Goal: Contribute content: Contribute content

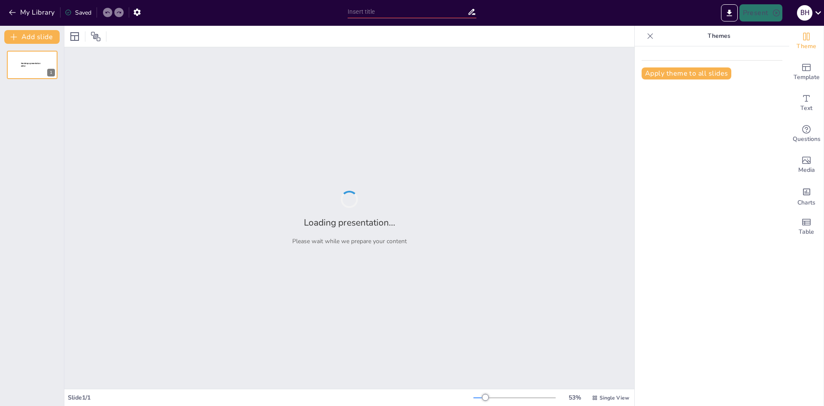
type input "Літні спогади: відпочинок на морі з [PERSON_NAME]"
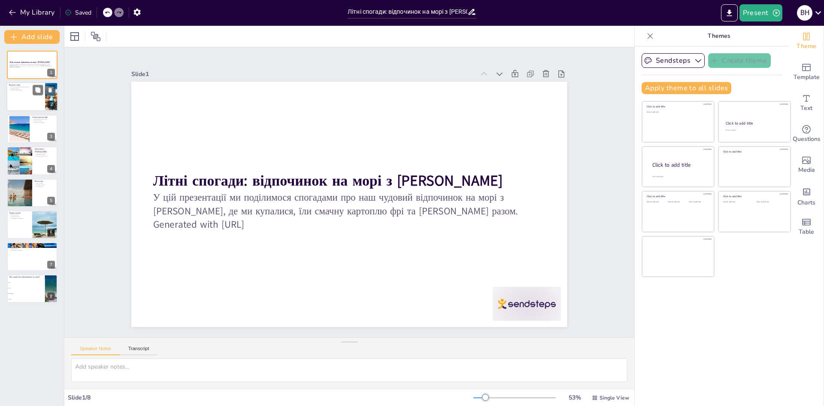
click at [34, 103] on div at bounding box center [32, 96] width 52 height 29
checkbox input "true"
type textarea "Купання в теплому океані давало нам можливість відчути радість і свободу. Це бу…"
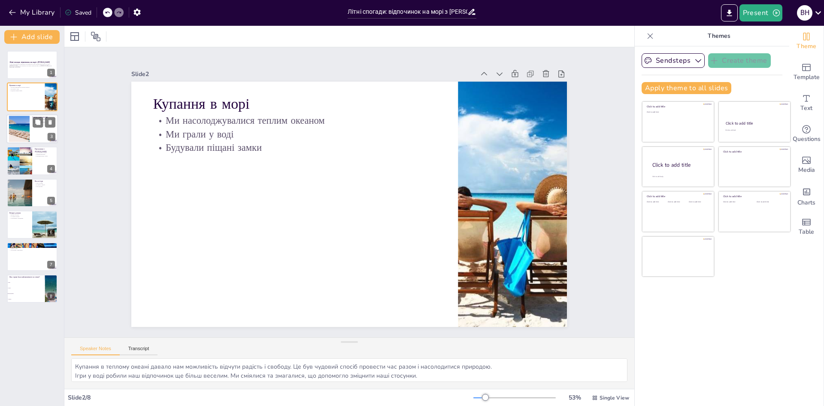
click at [25, 136] on div at bounding box center [19, 129] width 47 height 26
checkbox input "true"
type textarea "Смак картоплі фрі був настільки чудовим, що ми запам'ятали його на все життя. Ц…"
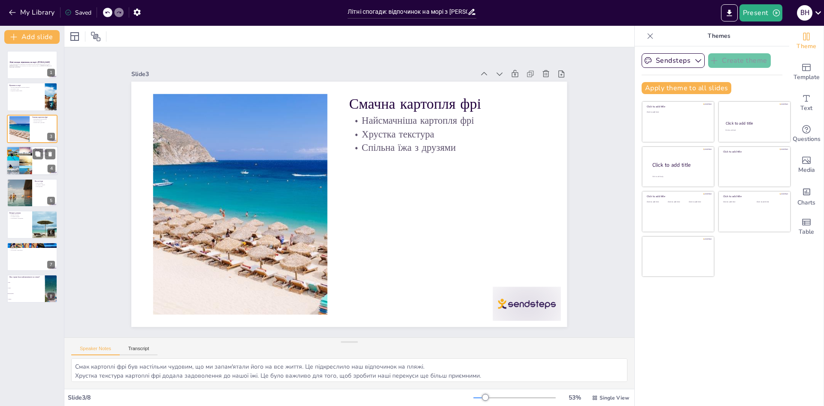
click at [27, 171] on div at bounding box center [19, 160] width 40 height 29
checkbox input "true"
type textarea "Прогулянки по пляжу були чудовою можливістю насолодитися природою і провести ча…"
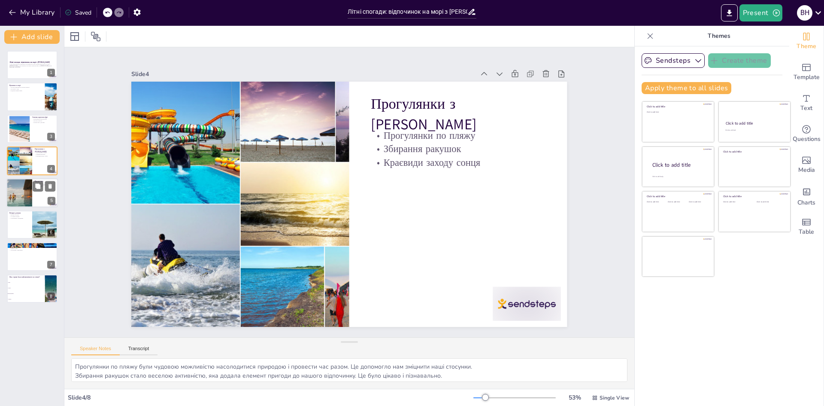
click at [25, 197] on div at bounding box center [19, 192] width 29 height 29
checkbox input "true"
type textarea "Ігри на пляжі стали важливою частиною нашого відпочинку, адже вони допомагали н…"
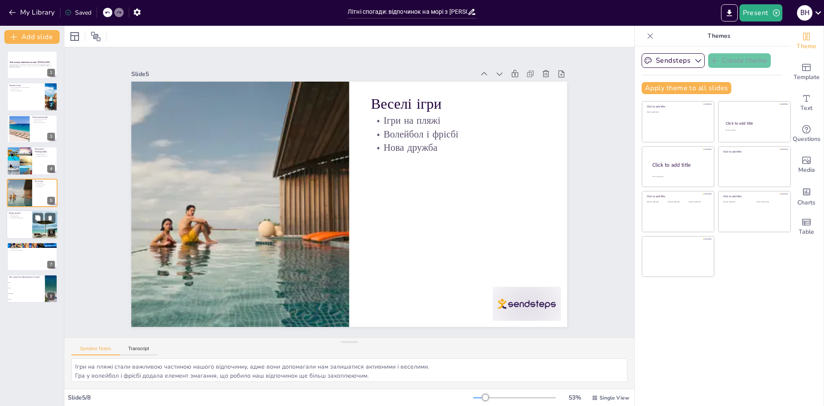
click at [24, 225] on div at bounding box center [32, 224] width 52 height 29
checkbox input "true"
type textarea "Вечеря на пляжі була чудовим способом насолодитися їжею і атмосферою. Це створю…"
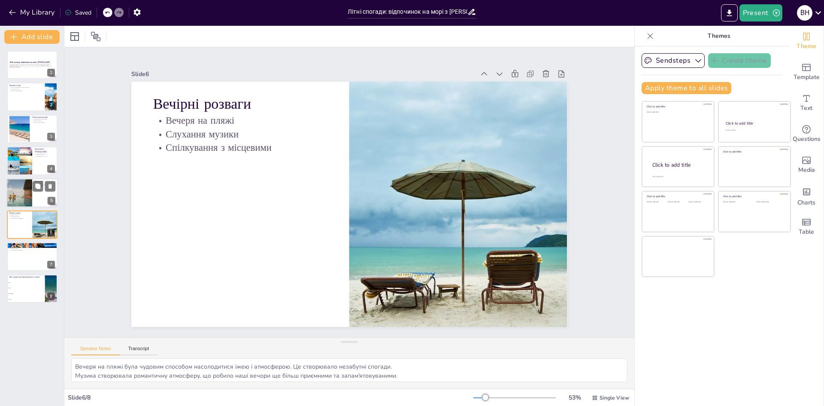
click at [18, 189] on div at bounding box center [19, 192] width 29 height 29
checkbox input "true"
type textarea "Ігри на пляжі стали важливою частиною нашого відпочинку, адже вони допомагали н…"
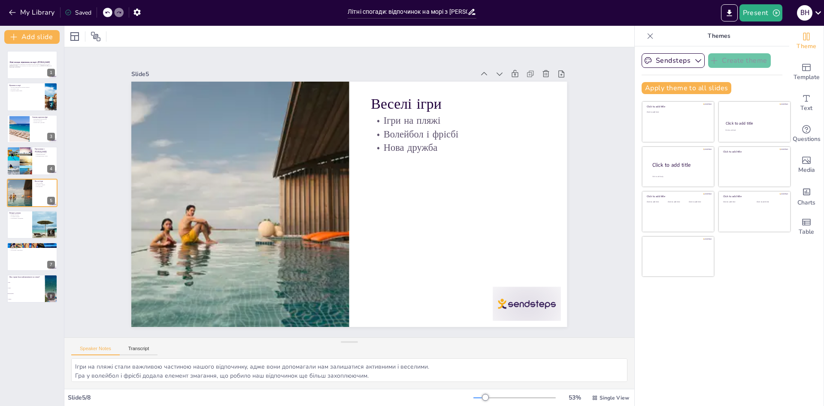
checkbox input "true"
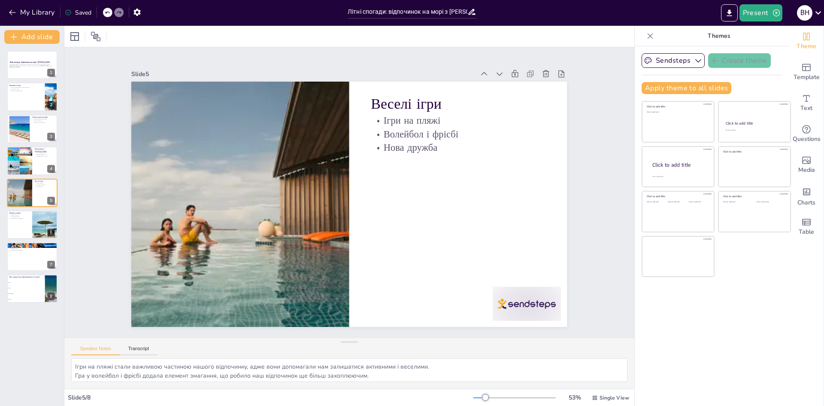
checkbox input "true"
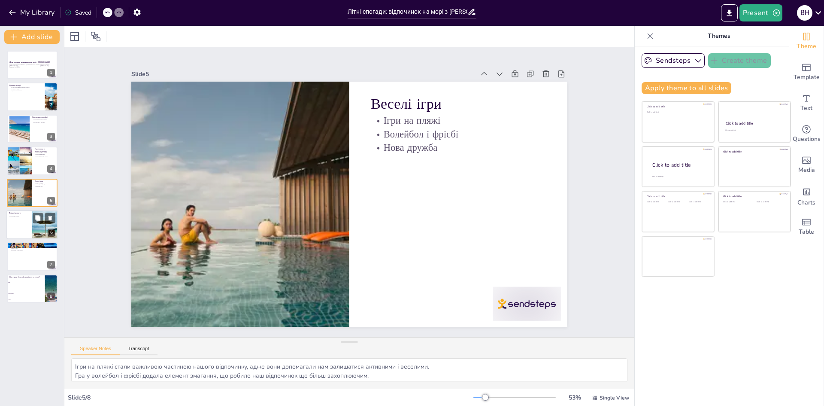
checkbox input "true"
click at [16, 229] on div at bounding box center [32, 224] width 52 height 29
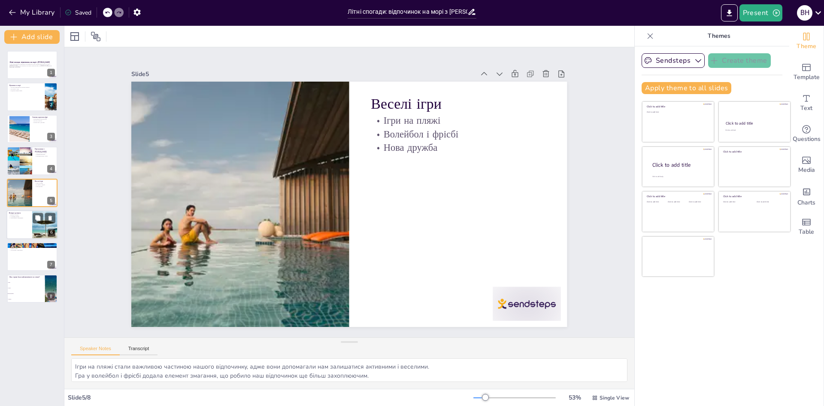
checkbox input "true"
type textarea "Вечеря на пляжі була чудовим способом насолодитися їжею і атмосферою. Це створю…"
checkbox input "true"
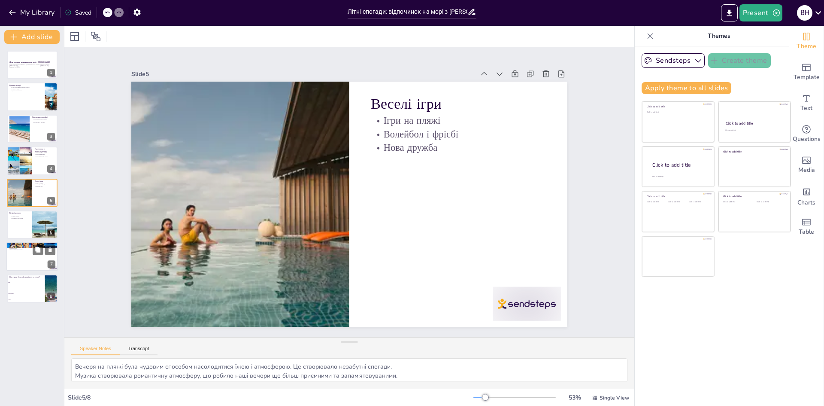
checkbox input "true"
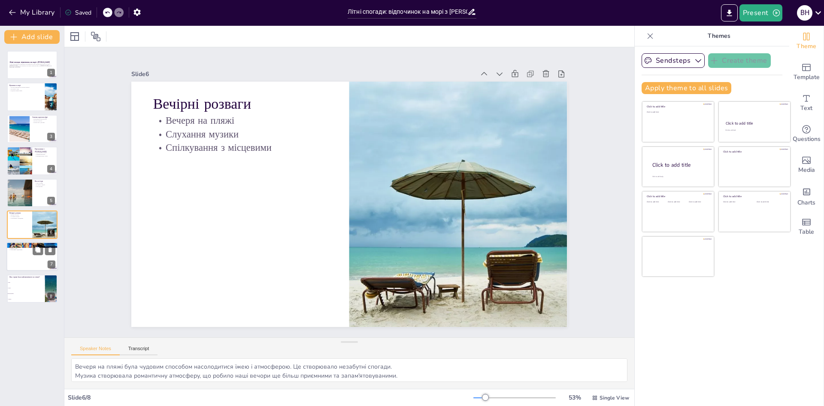
click at [24, 270] on div at bounding box center [32, 256] width 52 height 29
checkbox input "true"
type textarea "Незабутні спогади про наш відпочинок залишаться з нами назавжди. Вони стали час…"
checkbox input "true"
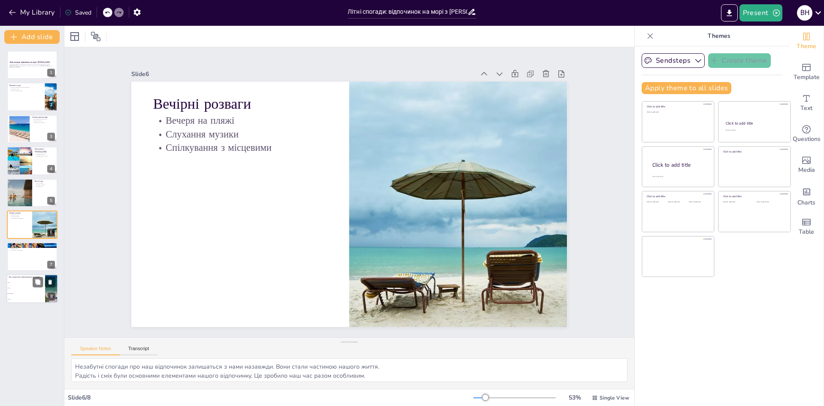
checkbox input "true"
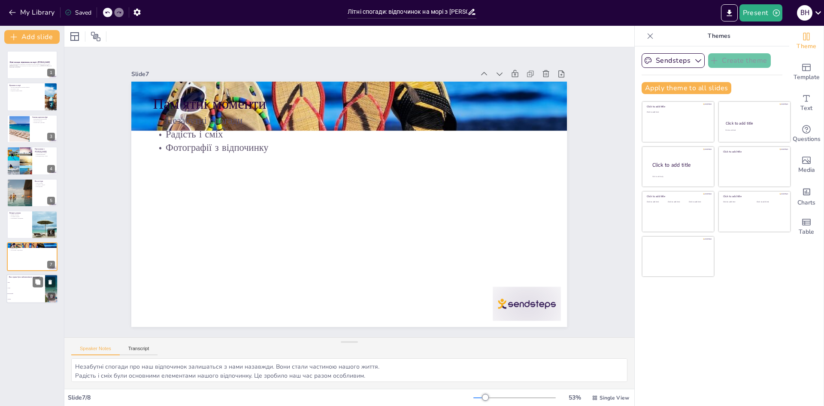
checkbox input "true"
click at [25, 292] on li "Картопля фрі" at bounding box center [25, 294] width 39 height 6
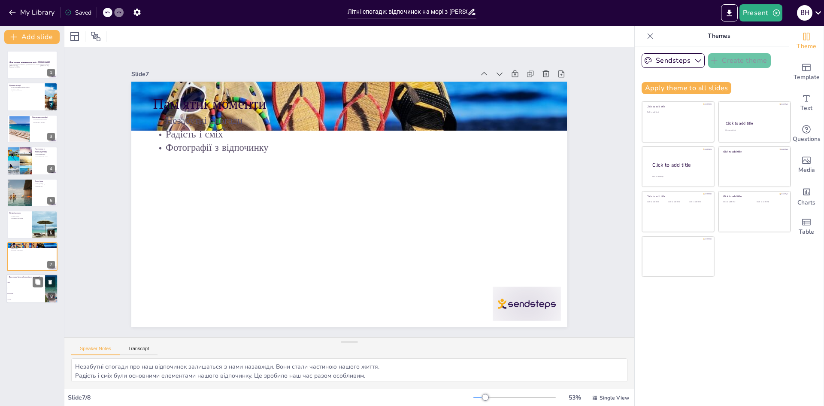
checkbox input "true"
type textarea "Правильна відповідь - картопля фрі, про що згадувалося на слайді "Смачна картоп…"
checkbox input "true"
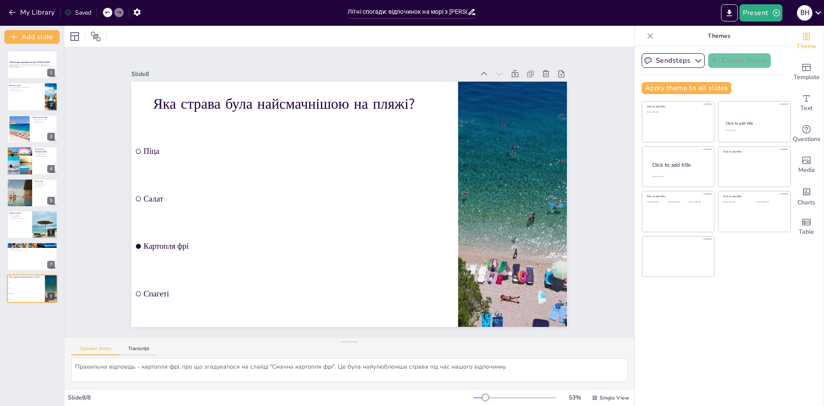
checkbox input "true"
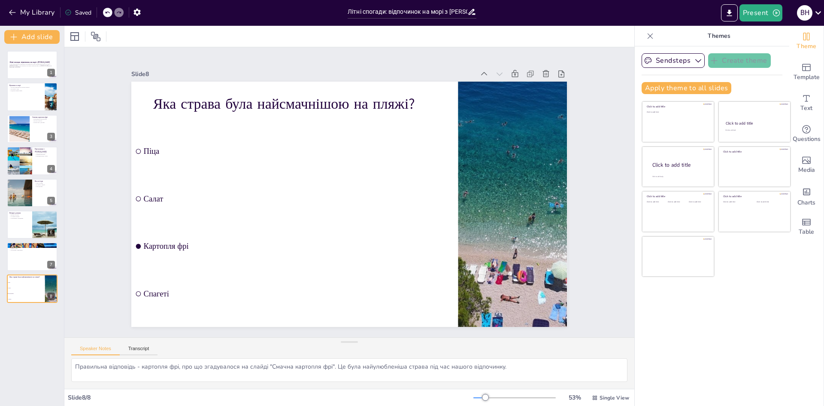
checkbox input "true"
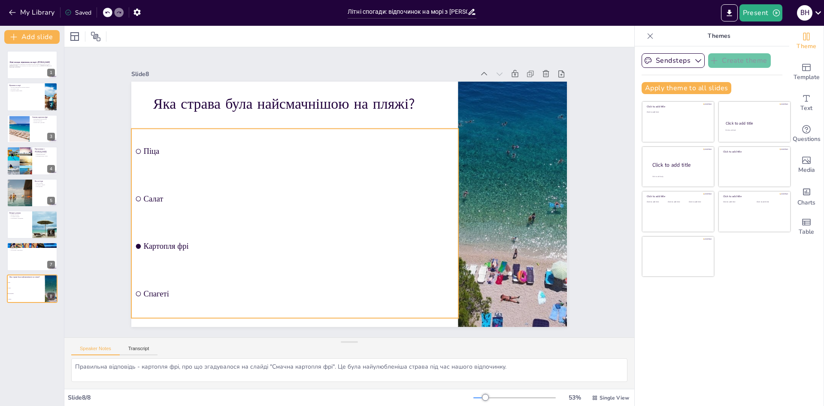
checkbox input "true"
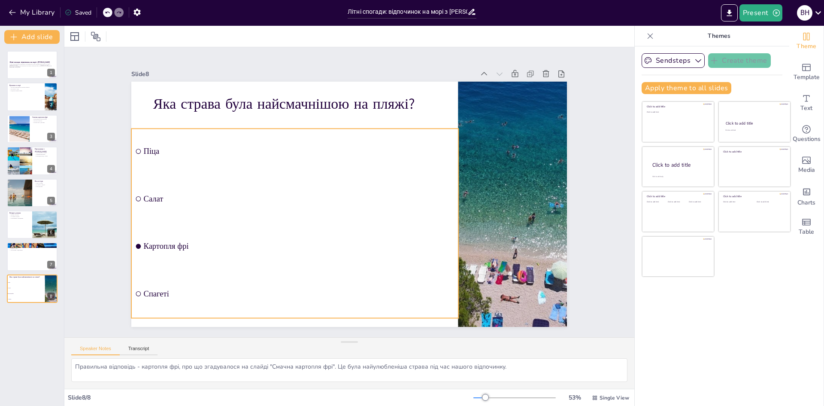
checkbox input "true"
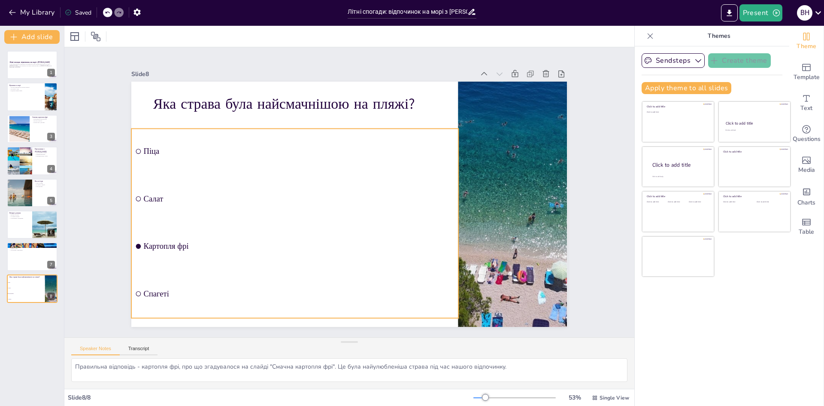
checkbox input "true"
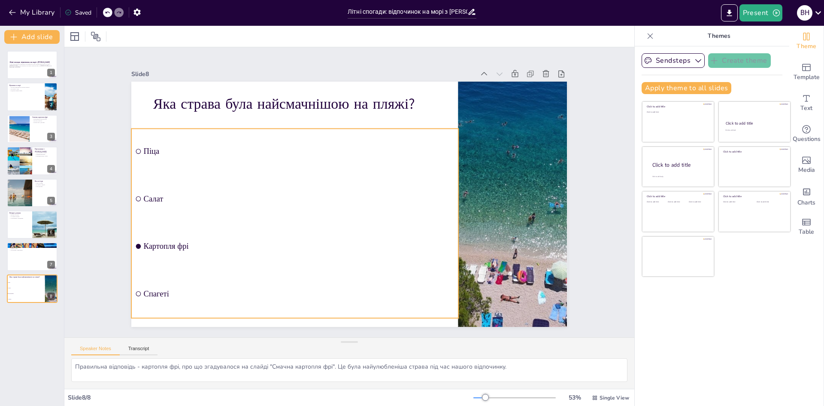
checkbox input "true"
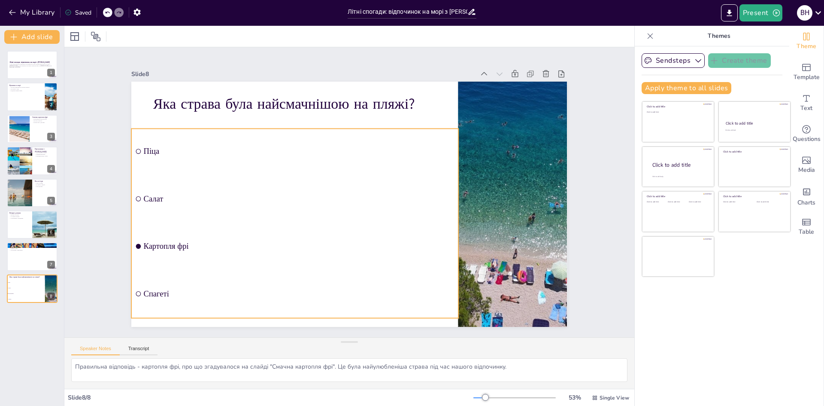
checkbox input "true"
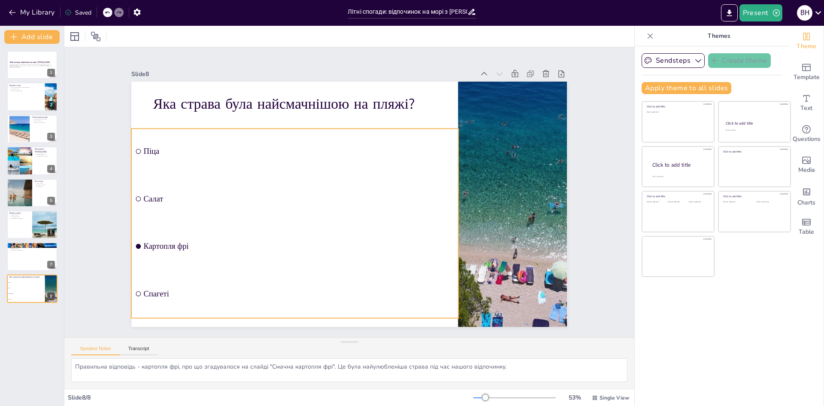
checkbox input "true"
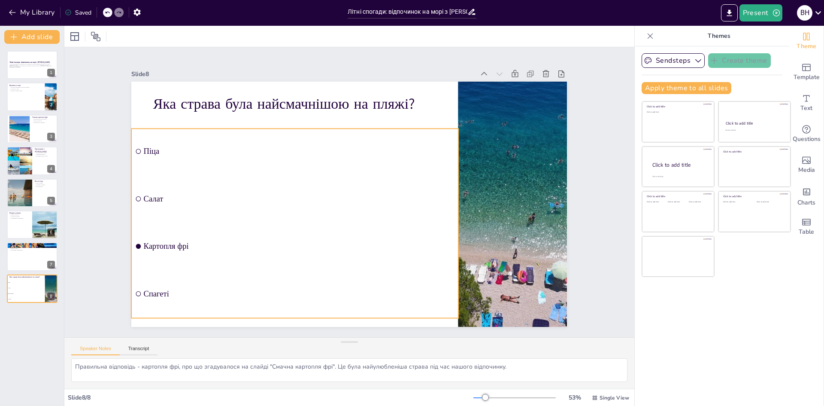
checkbox input "true"
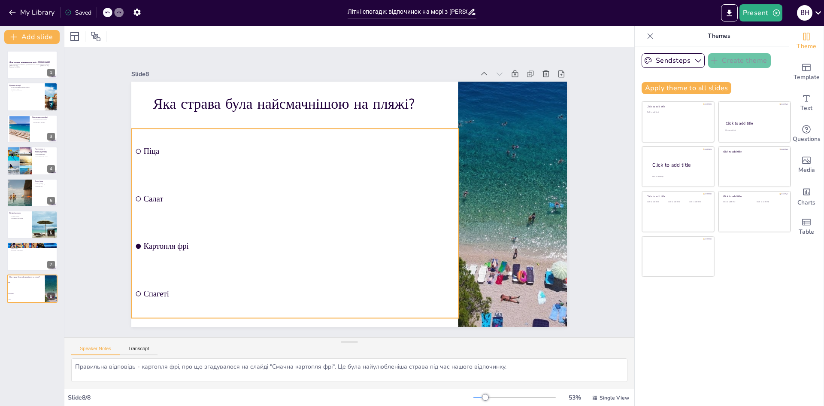
checkbox input "true"
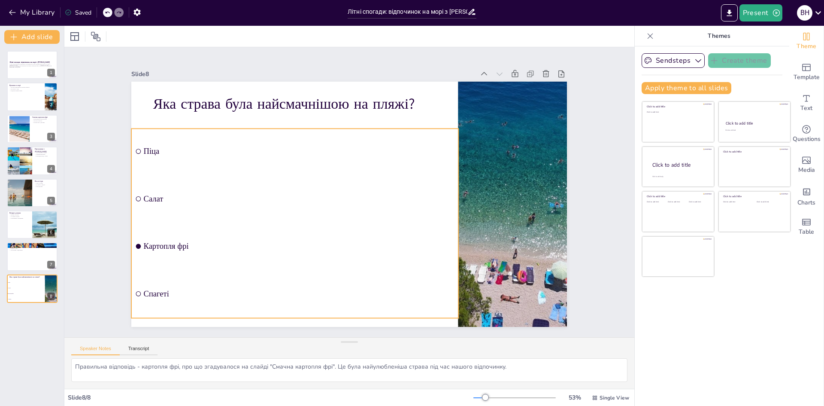
checkbox input "true"
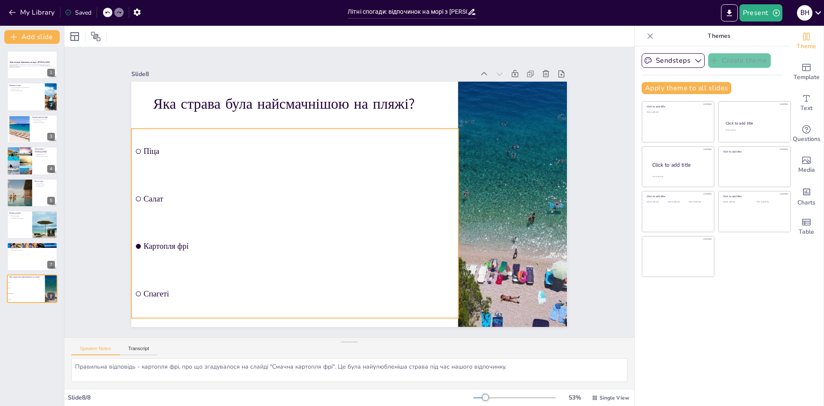
checkbox input "true"
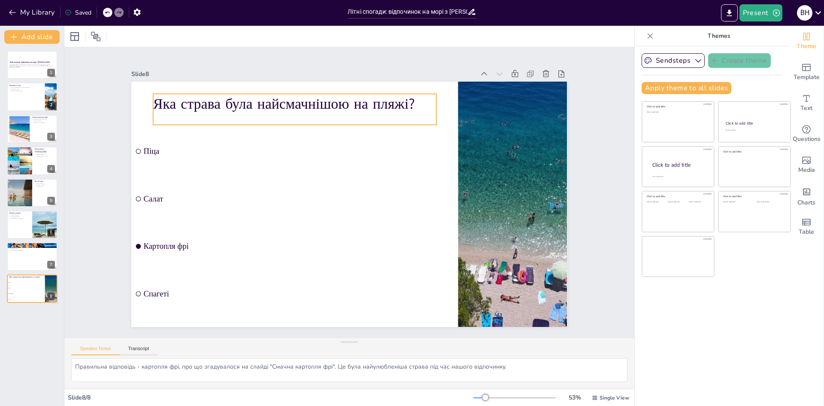
checkbox input "true"
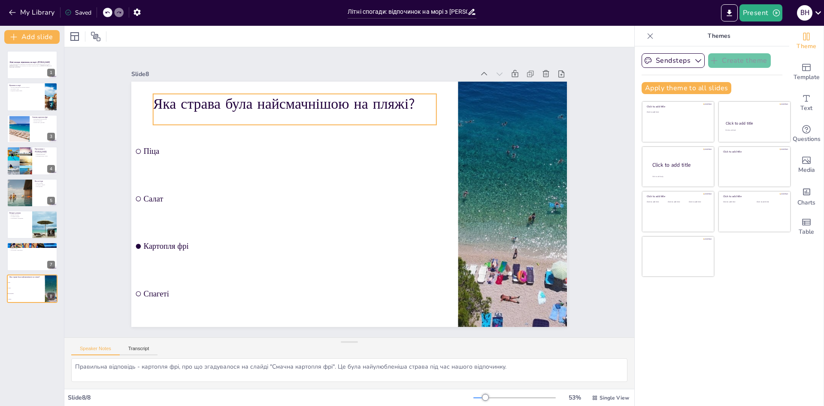
checkbox input "true"
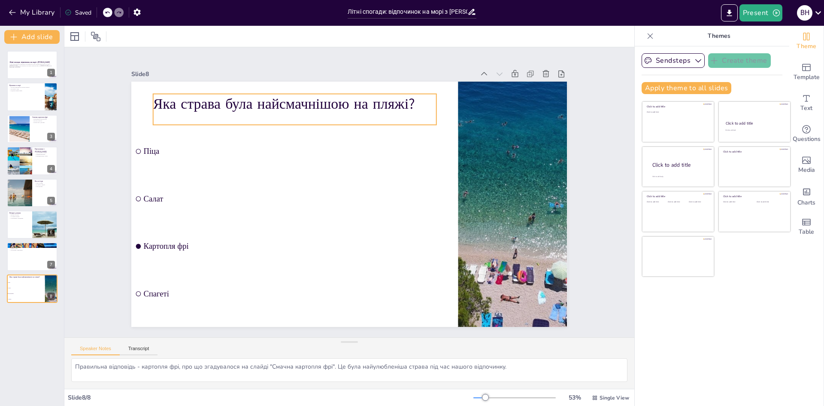
checkbox input "true"
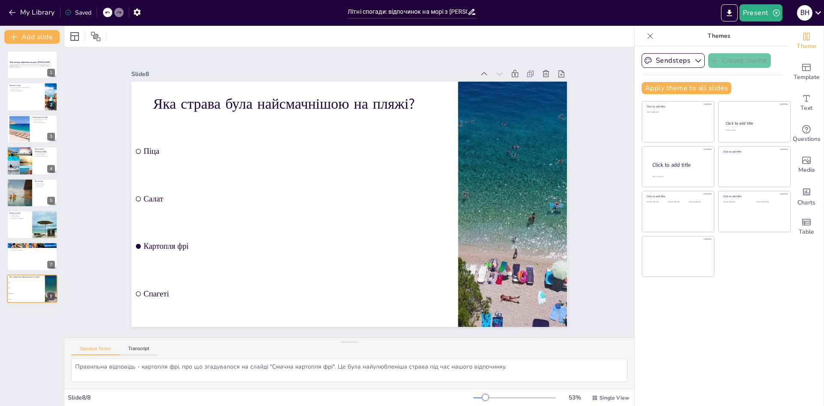
checkbox input "true"
